Goal: Transaction & Acquisition: Register for event/course

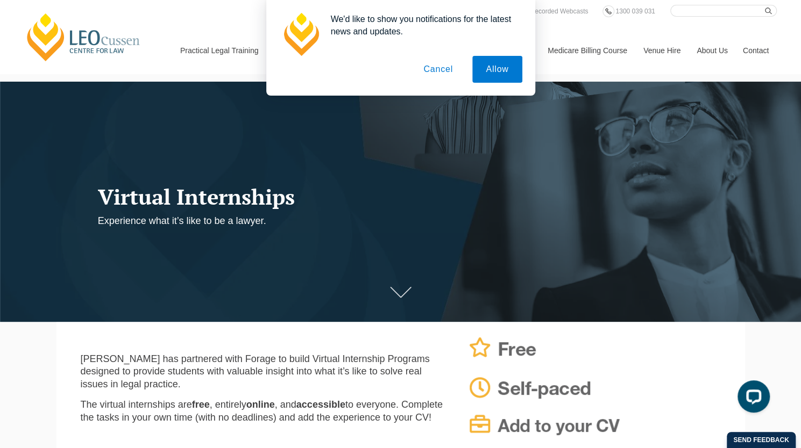
click at [443, 70] on button "Cancel" at bounding box center [438, 69] width 56 height 27
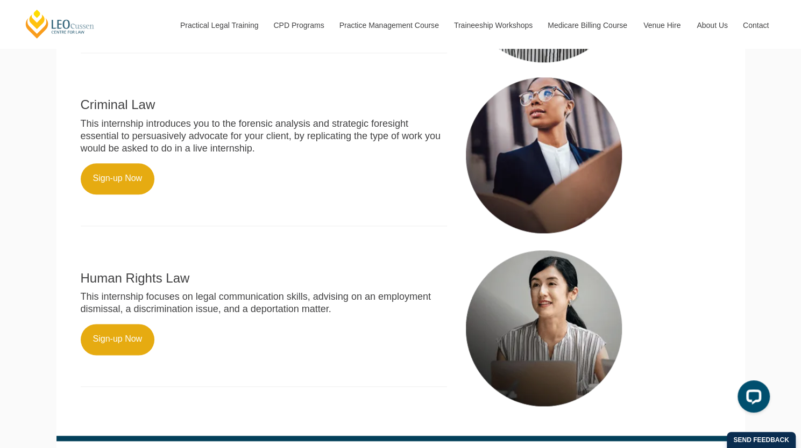
scroll to position [577, 0]
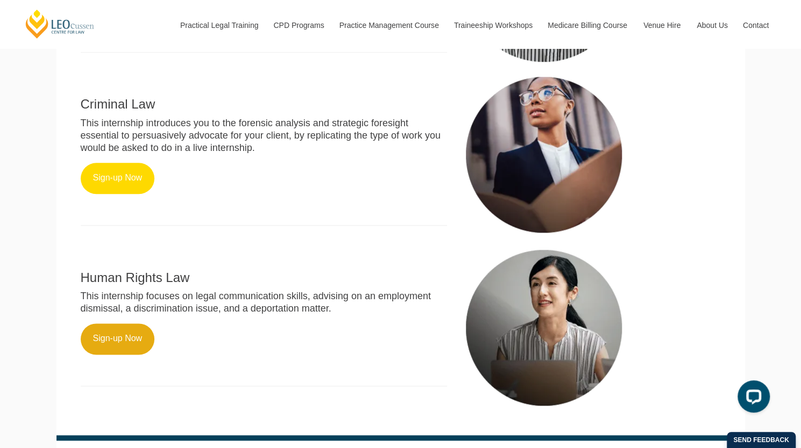
click at [96, 194] on link "Sign-up Now" at bounding box center [118, 178] width 74 height 31
